Goal: Transaction & Acquisition: Purchase product/service

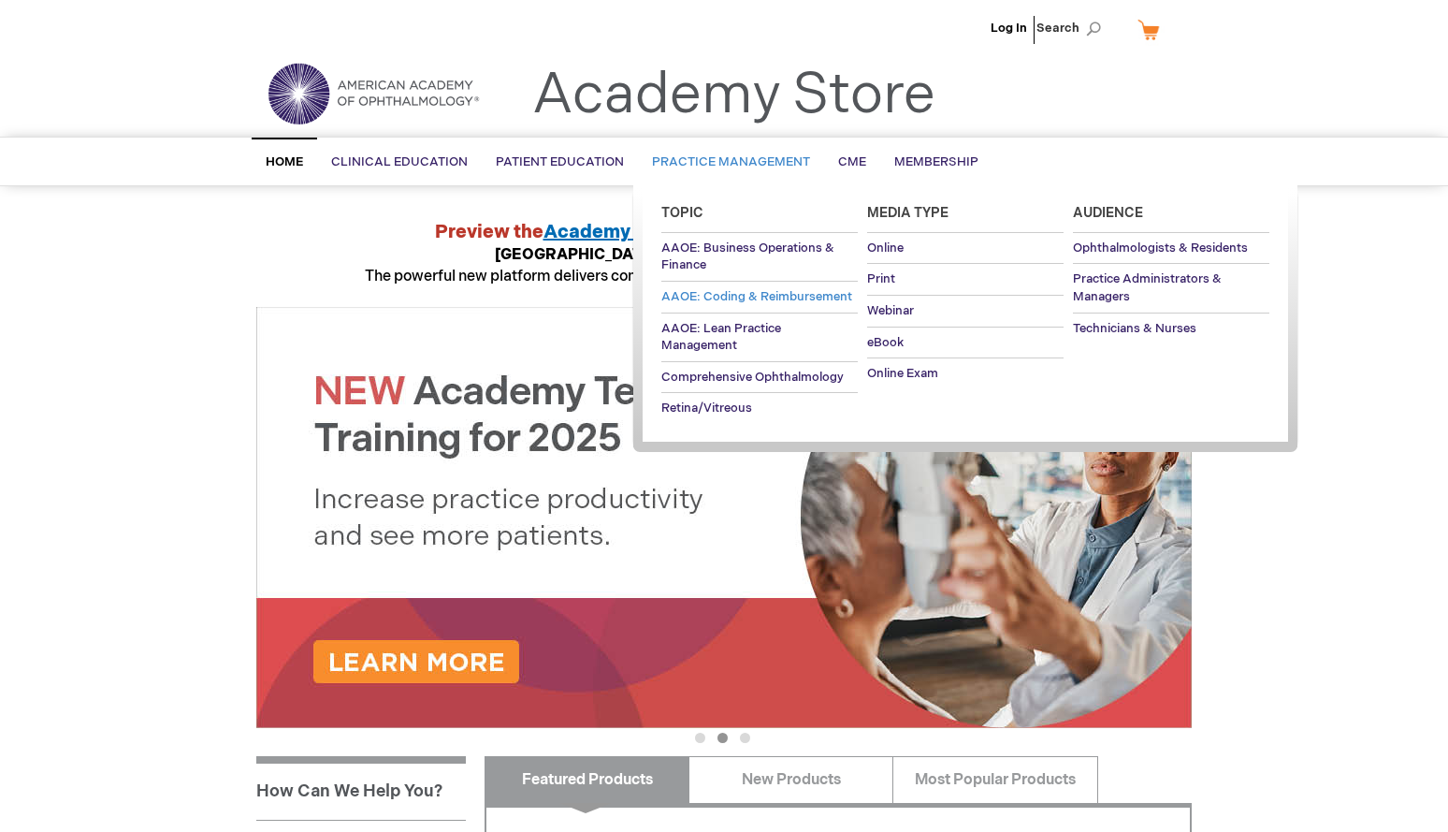
click at [725, 298] on span "AAOE: Coding & Reimbursement" at bounding box center [756, 296] width 191 height 15
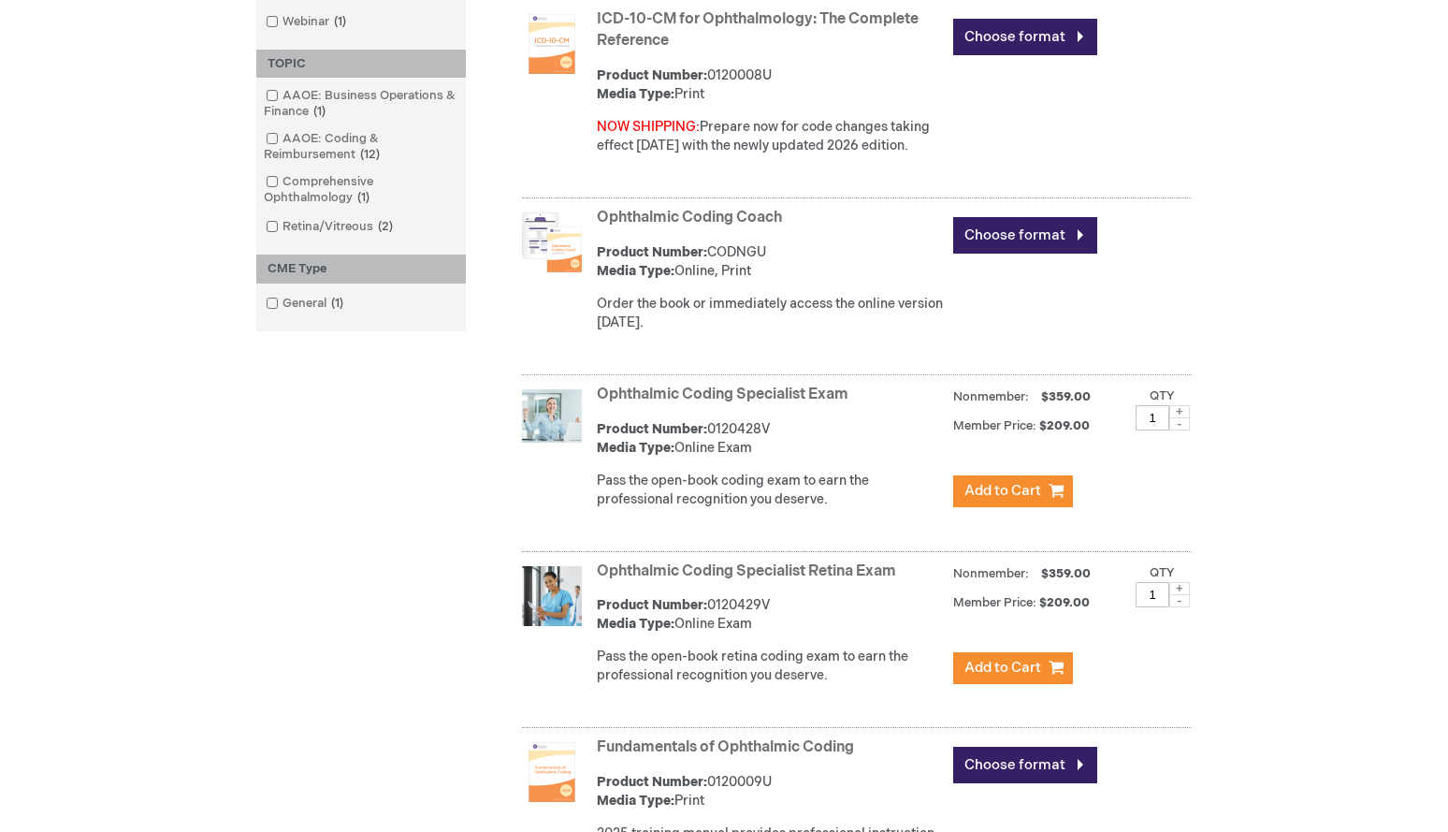
scroll to position [249, 0]
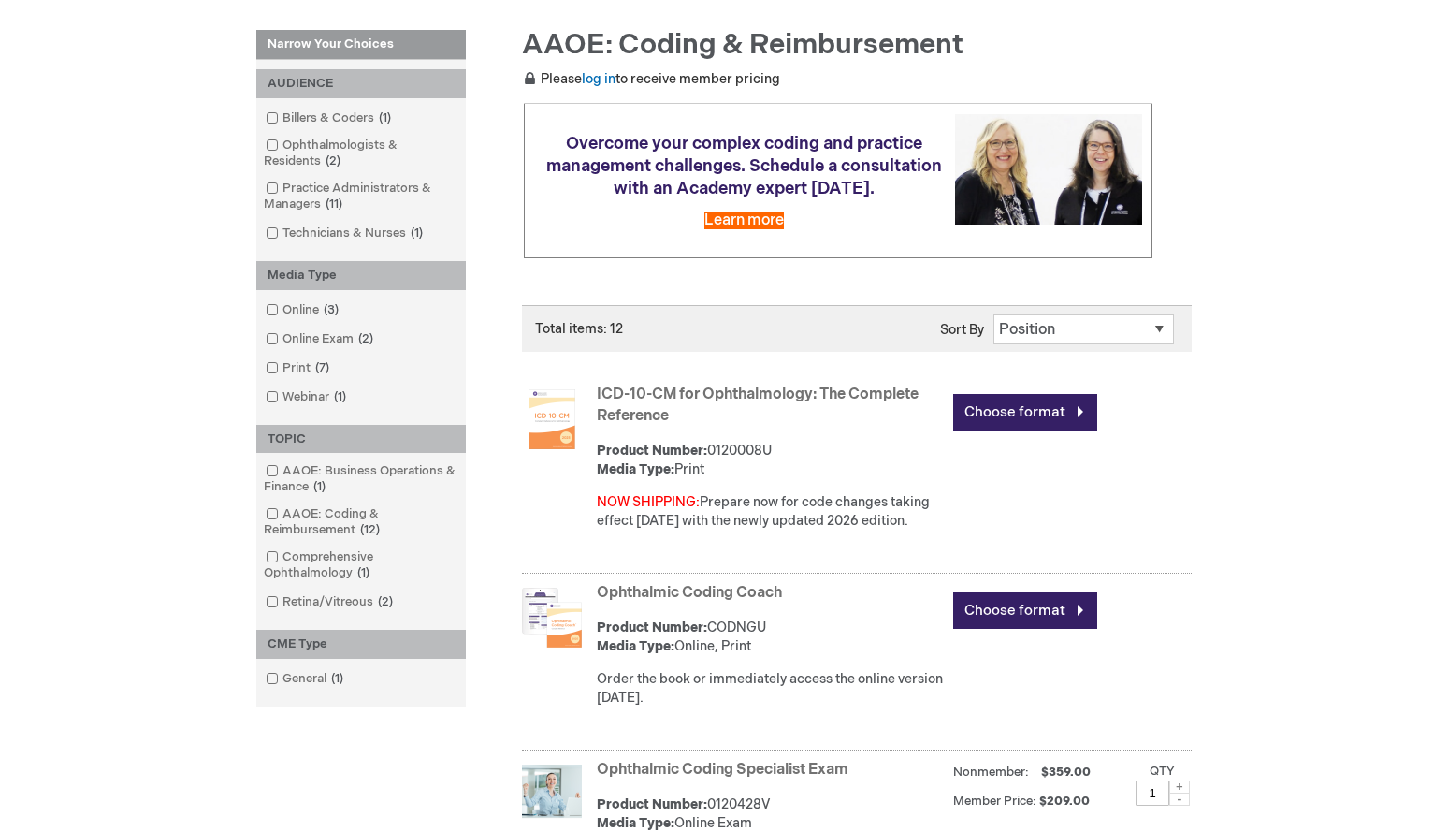
click at [579, 605] on img at bounding box center [552, 618] width 60 height 60
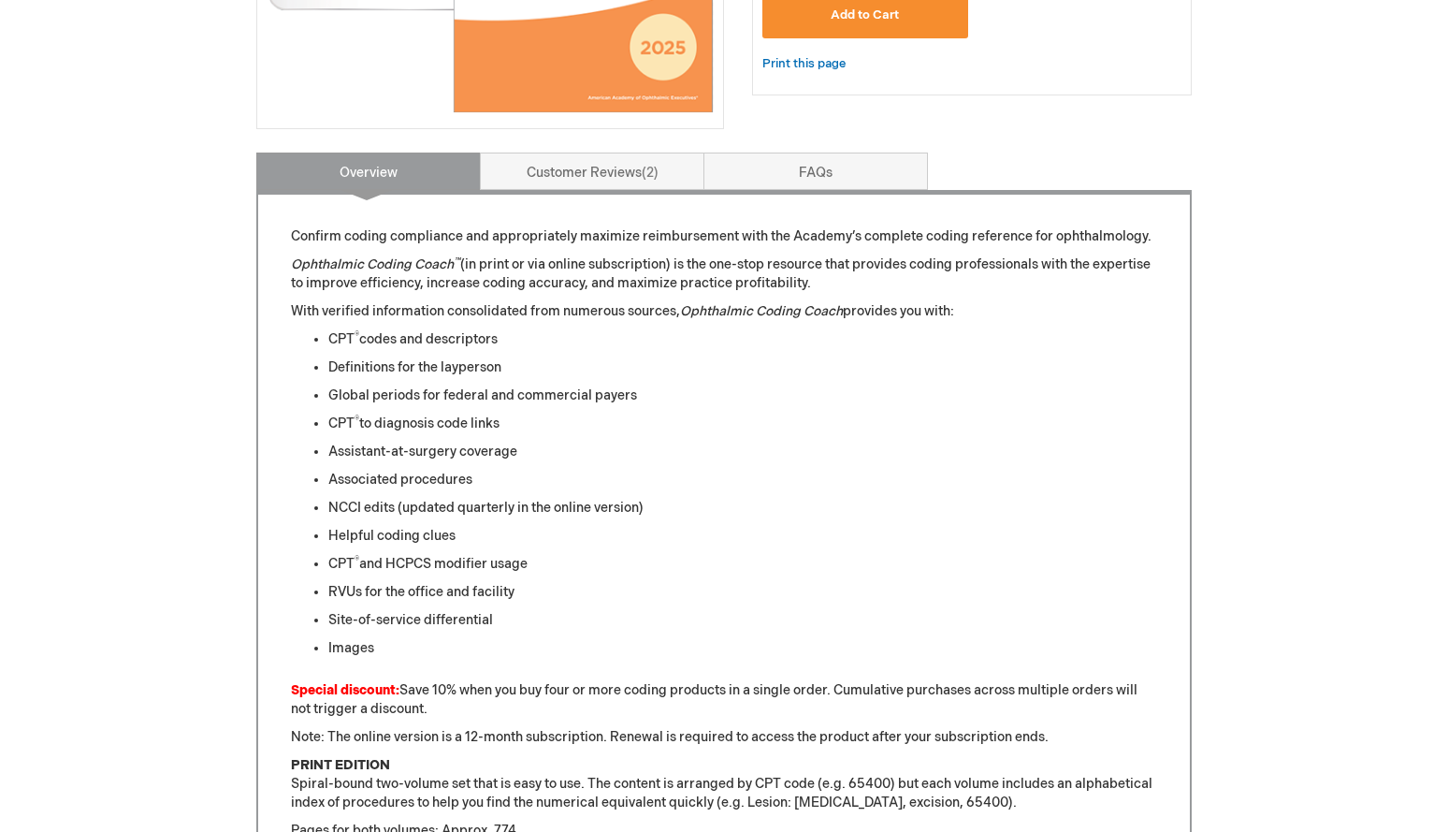
scroll to position [877, 0]
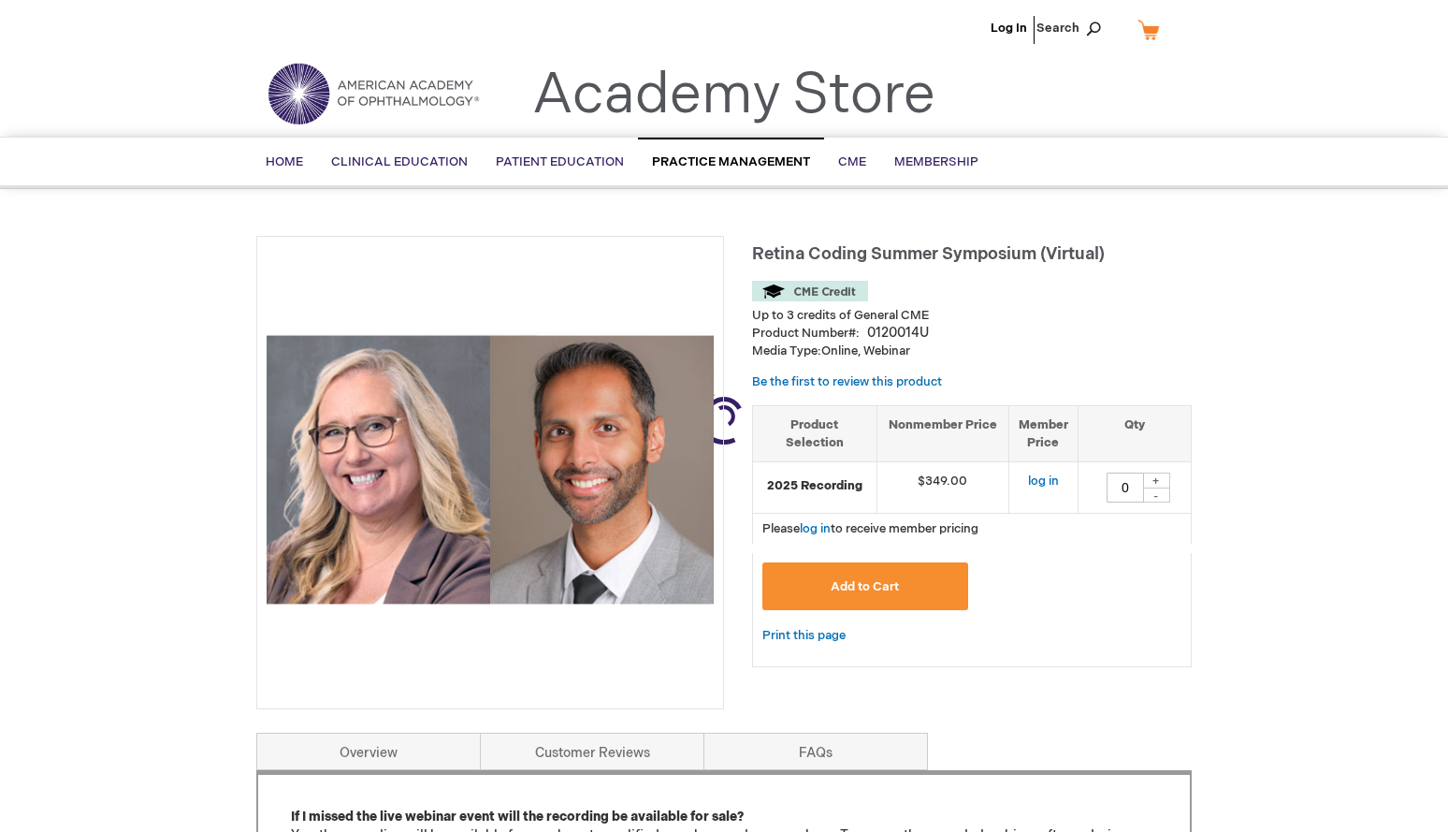
type input "0"
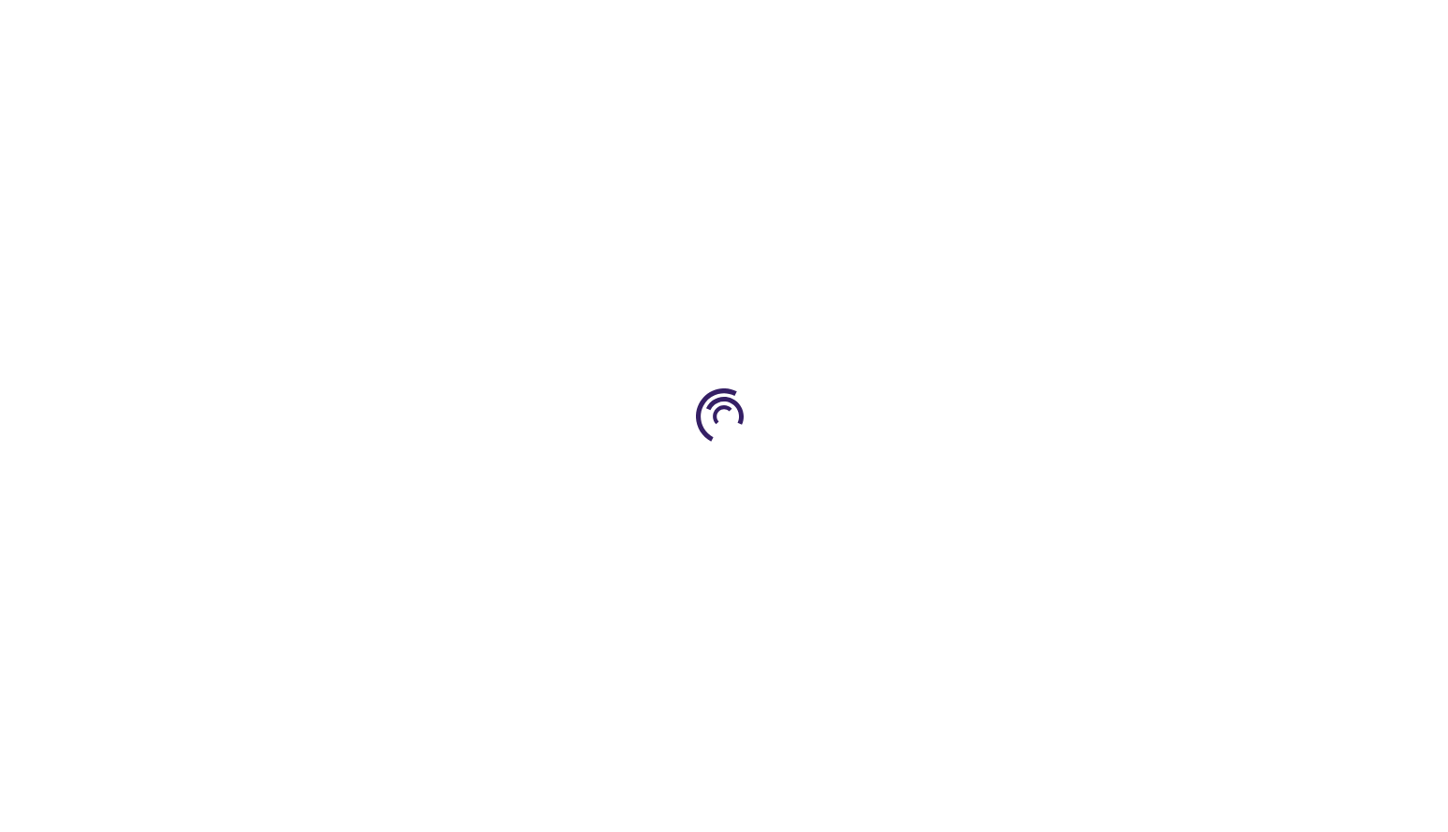
type input "0"
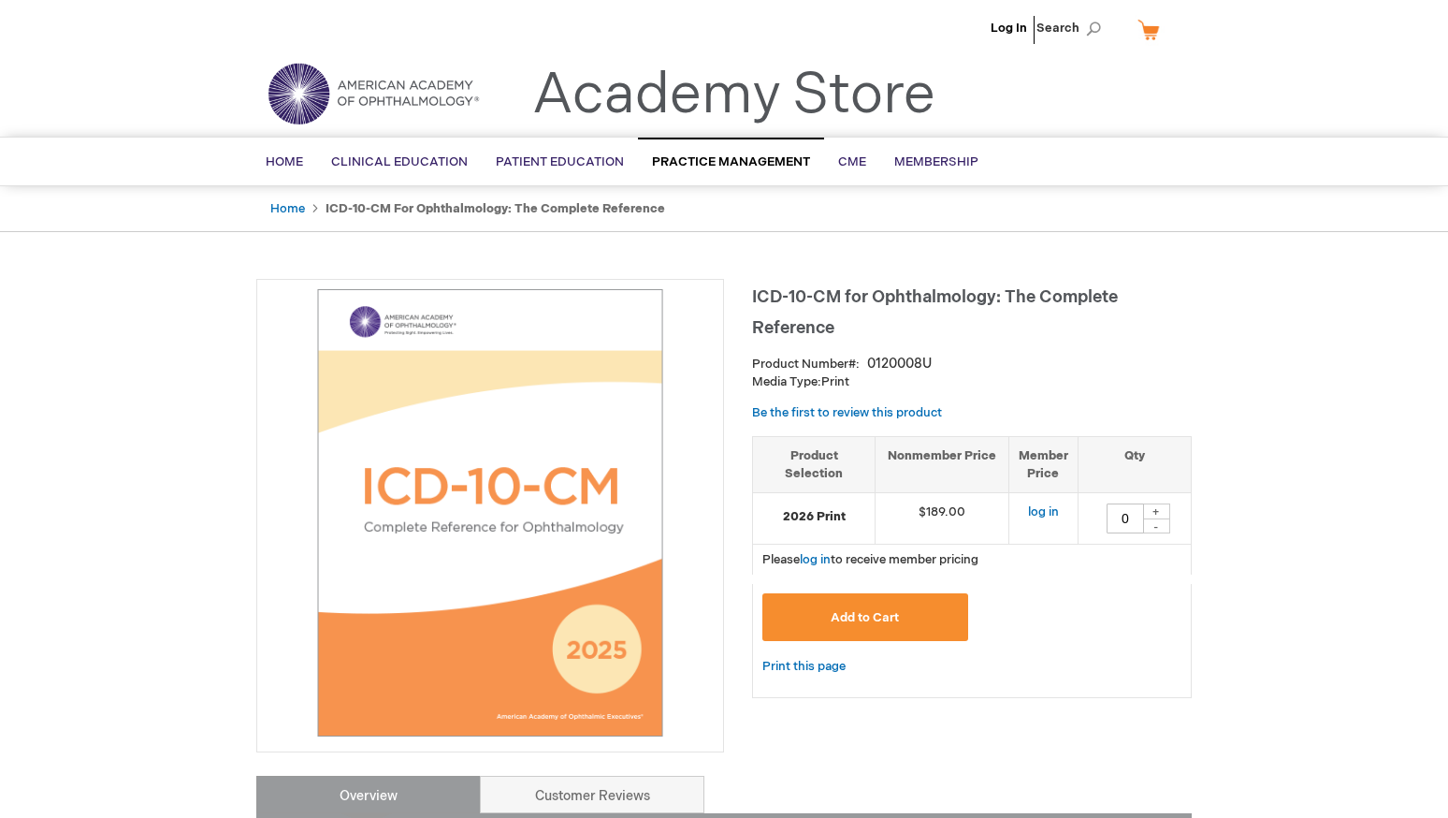
type input "0"
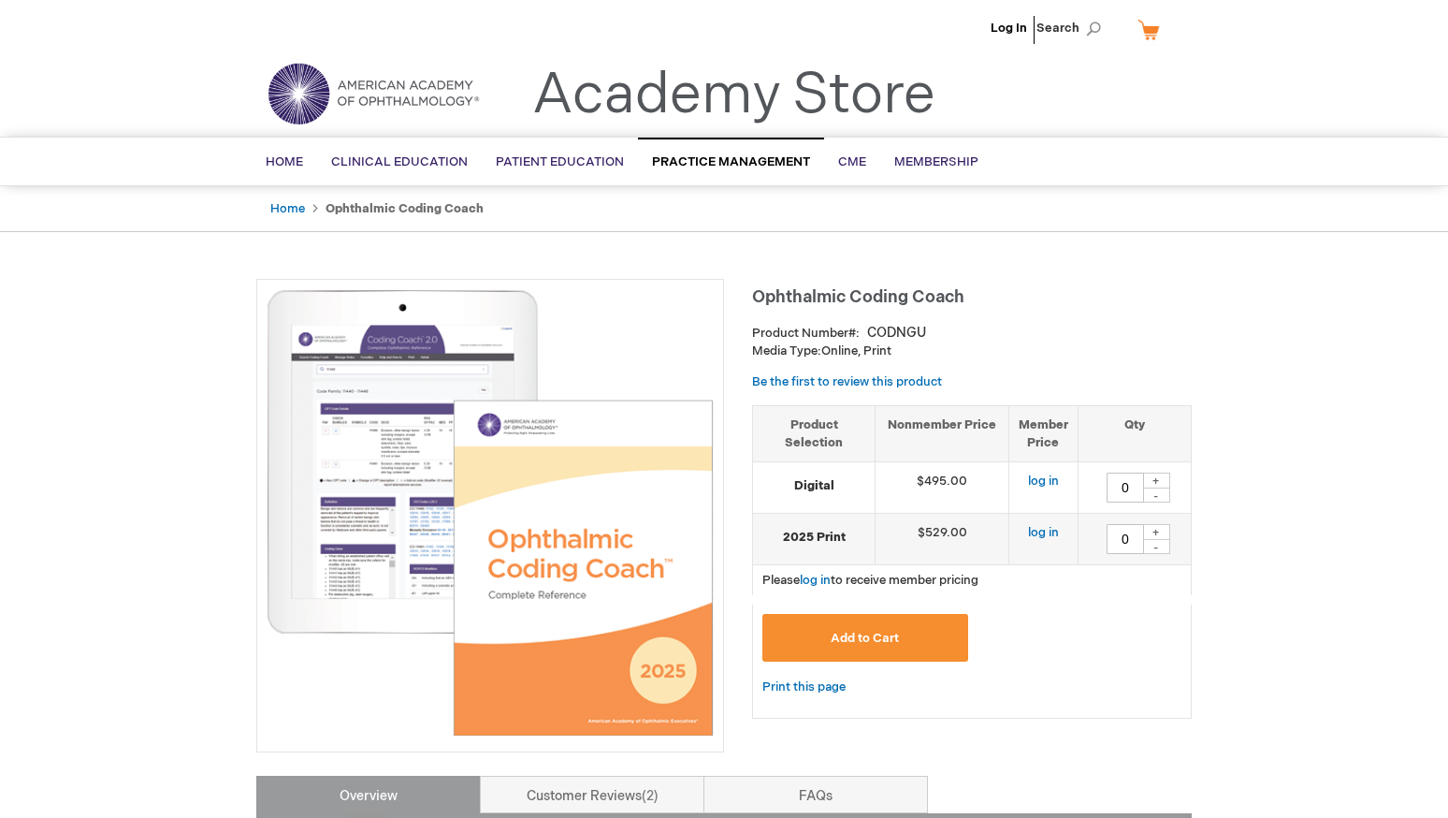
type input "0"
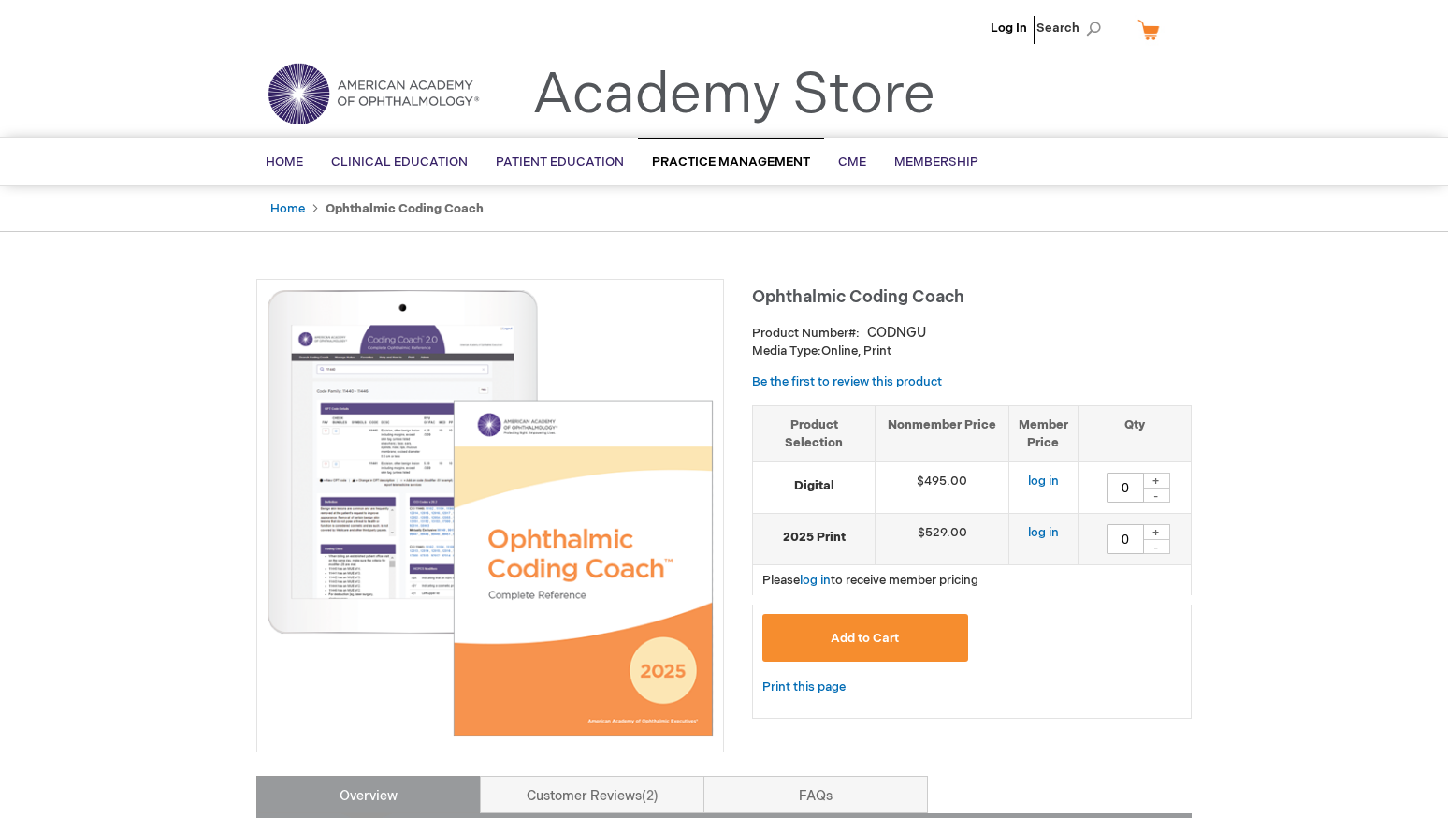
type input "0"
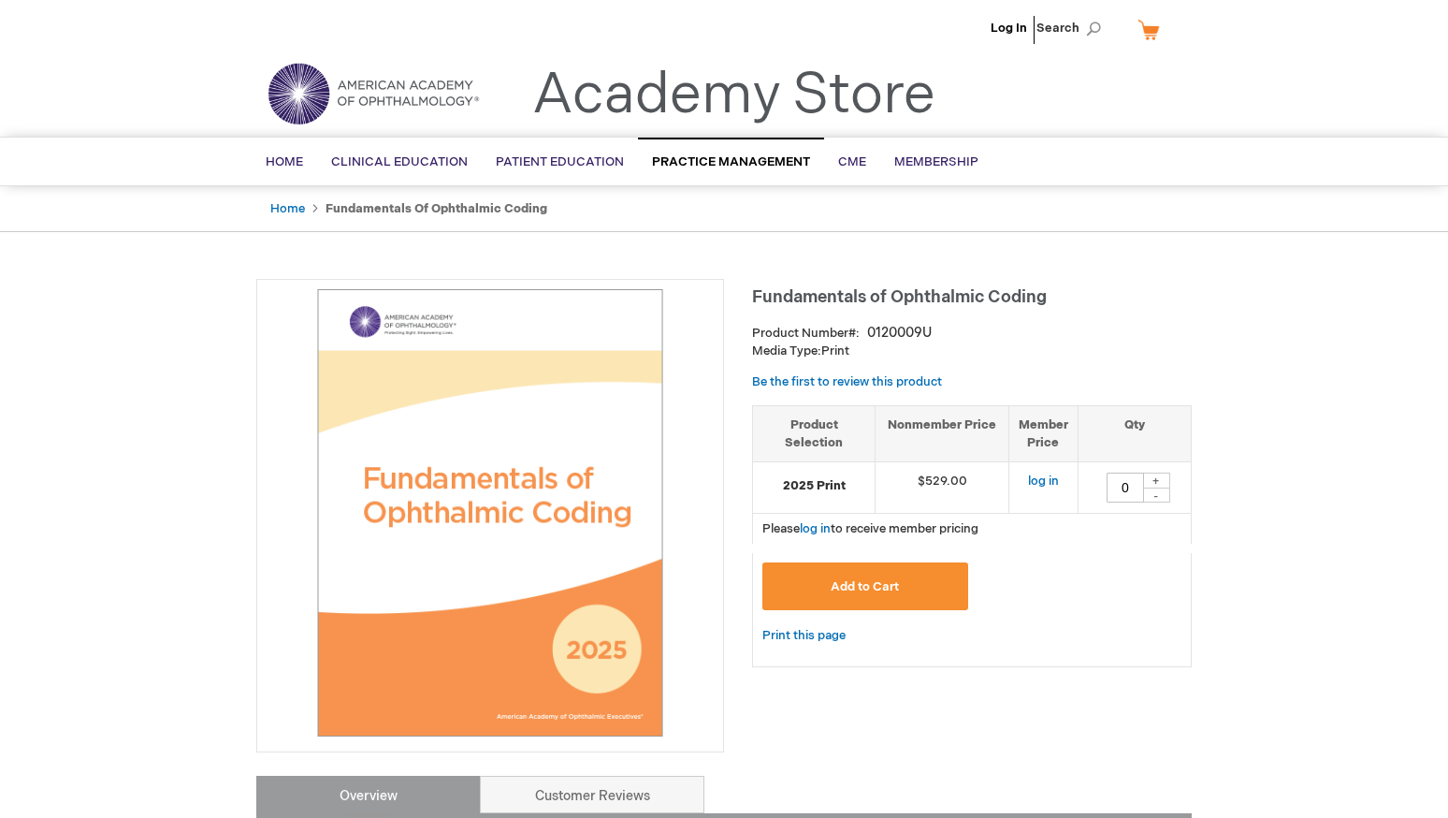
type input "0"
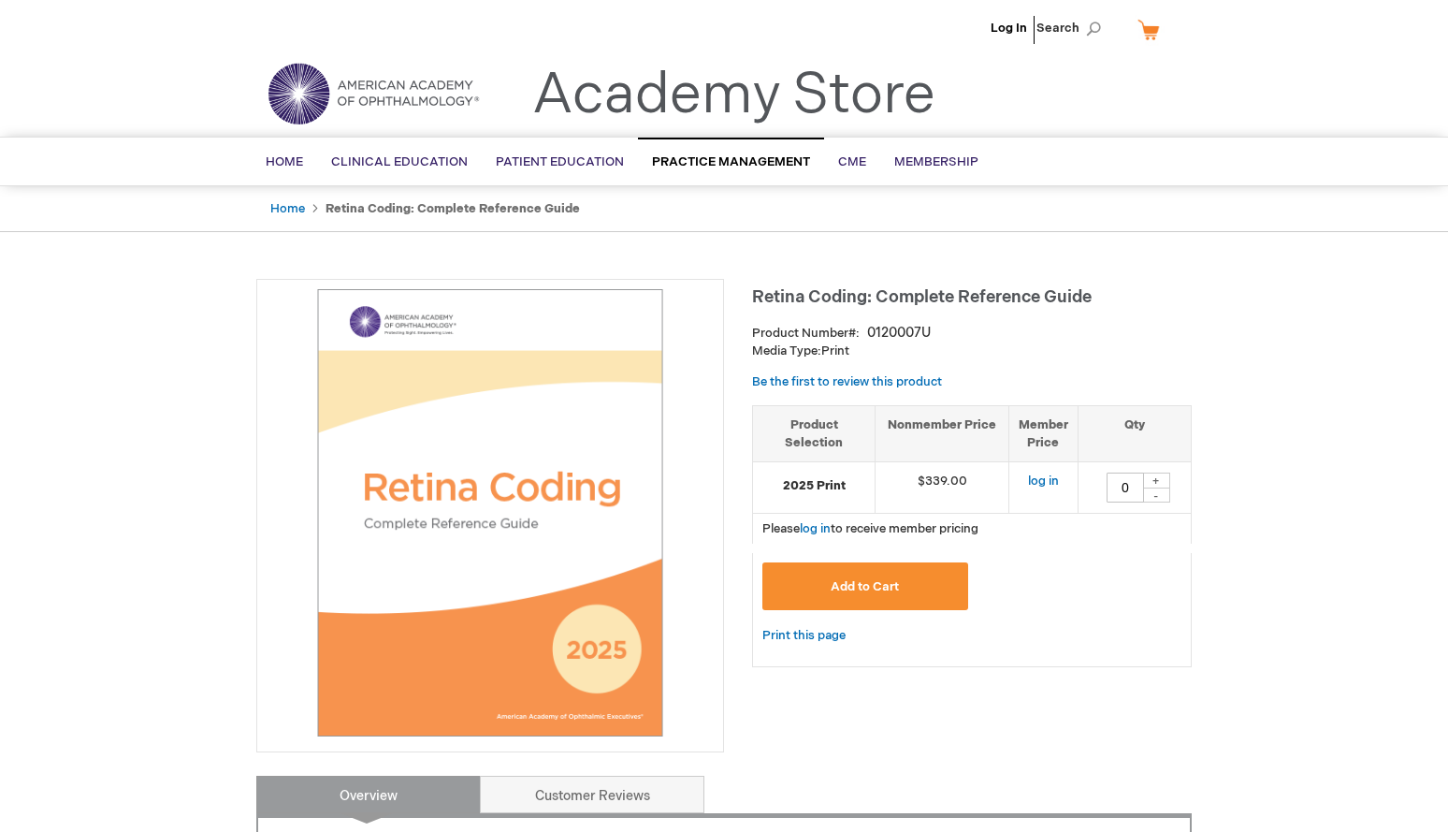
type input "0"
